Goal: Navigation & Orientation: Find specific page/section

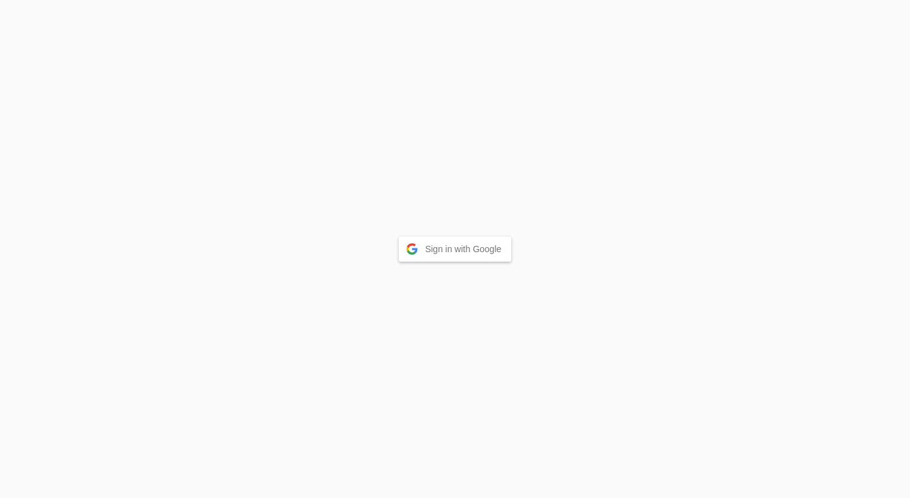
click at [472, 259] on button "Sign in with Google" at bounding box center [455, 248] width 113 height 25
